Goal: Find specific page/section

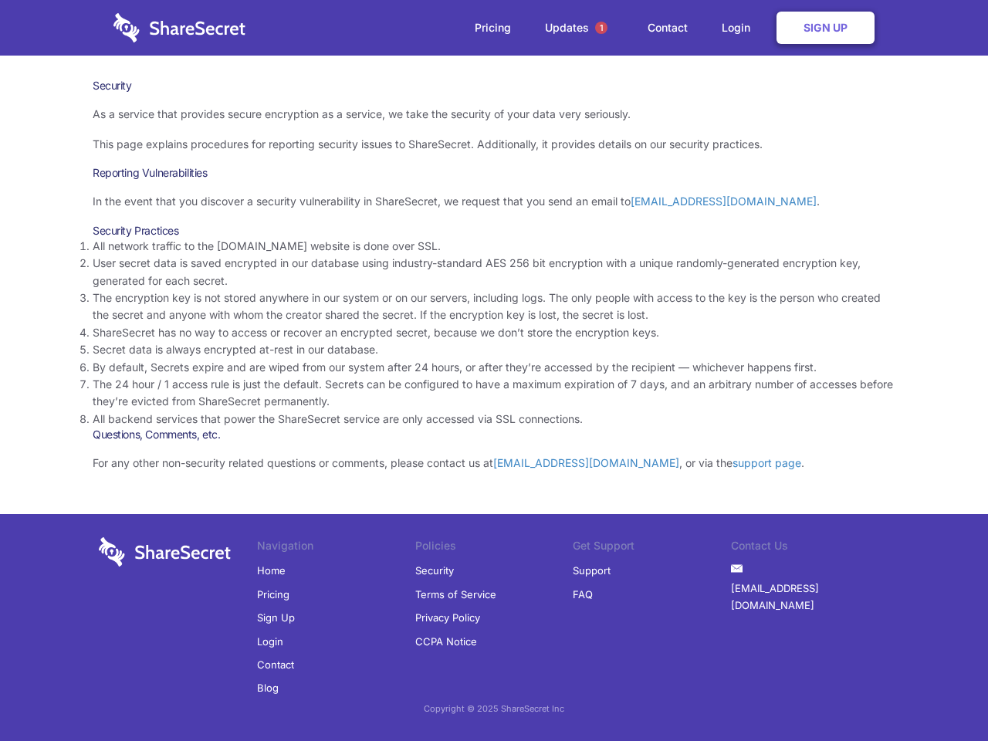
click at [494, 371] on li "By default, Secrets expire and are wiped from our system after 24 hours, or aft…" at bounding box center [494, 367] width 803 height 17
click at [601, 28] on span "1" at bounding box center [601, 28] width 12 height 12
